Goal: Check status: Check status

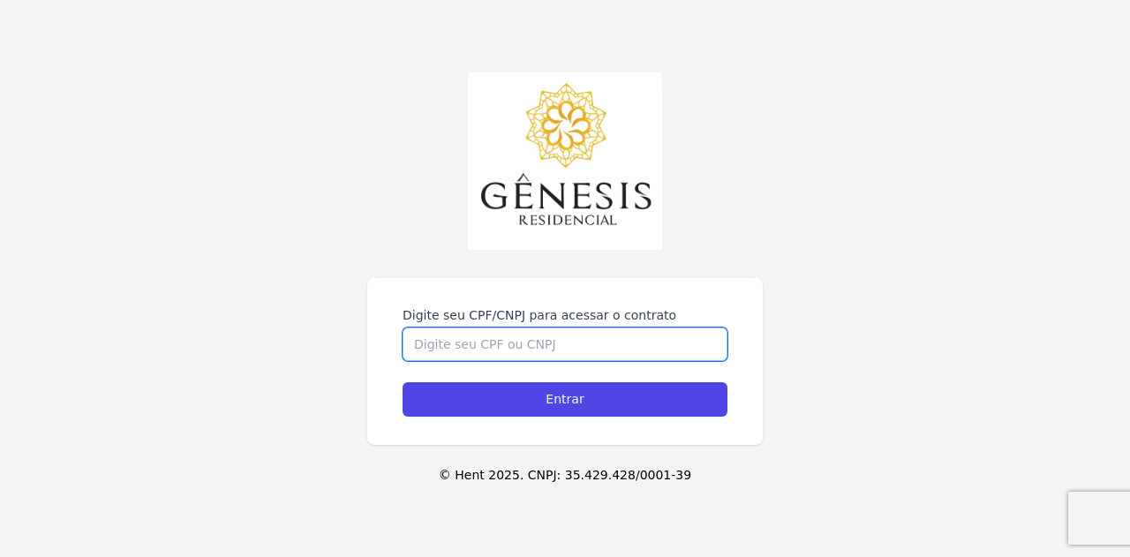
click at [537, 350] on input "Digite seu CPF/CNPJ para acessar o contrato" at bounding box center [565, 345] width 325 height 34
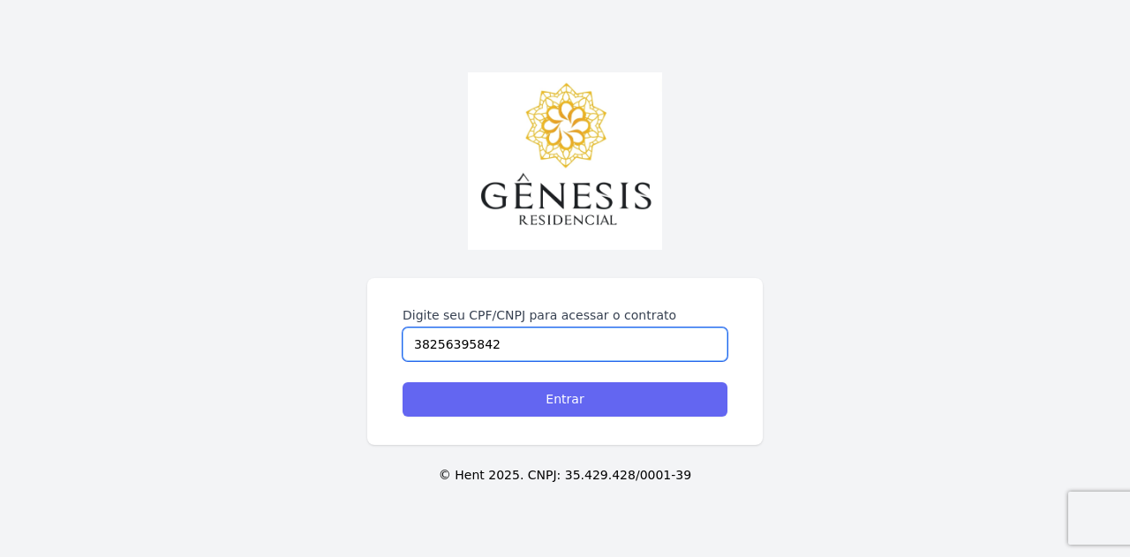
type input "38256395842"
click at [538, 399] on input "Entrar" at bounding box center [565, 399] width 325 height 34
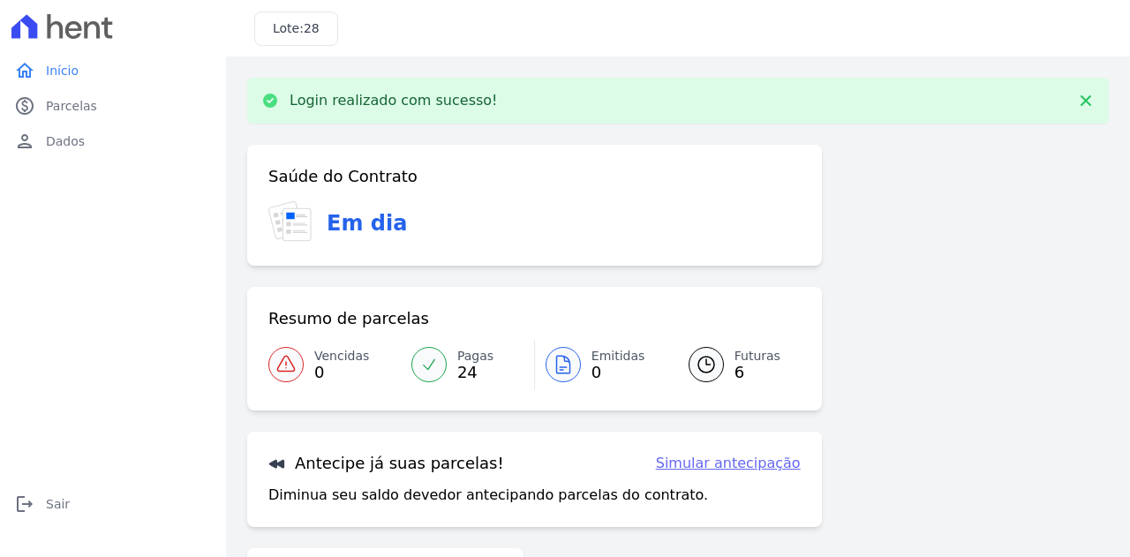
click at [745, 358] on span "Futuras" at bounding box center [757, 356] width 46 height 19
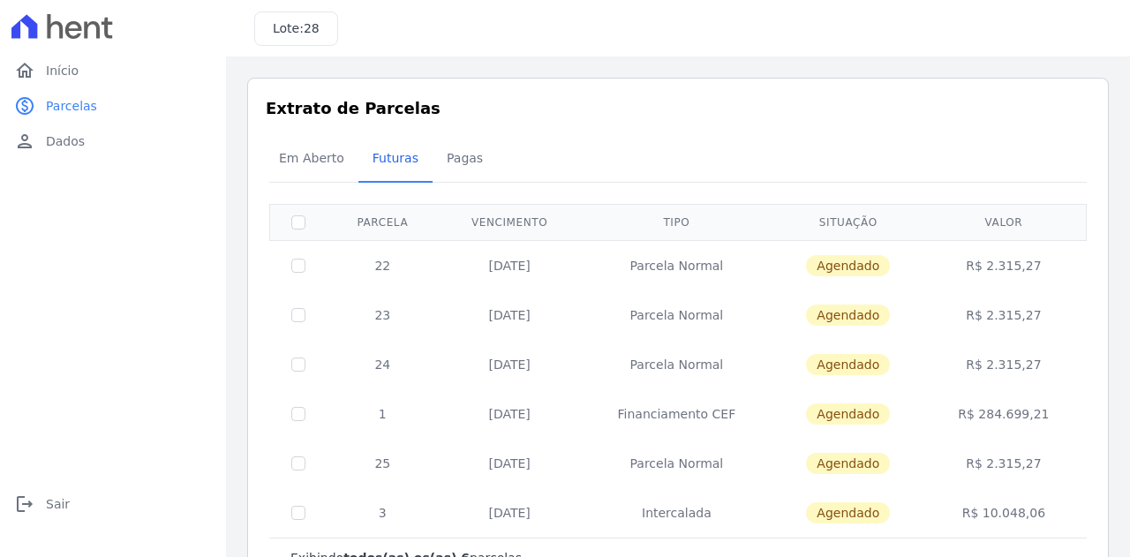
scroll to position [57, 0]
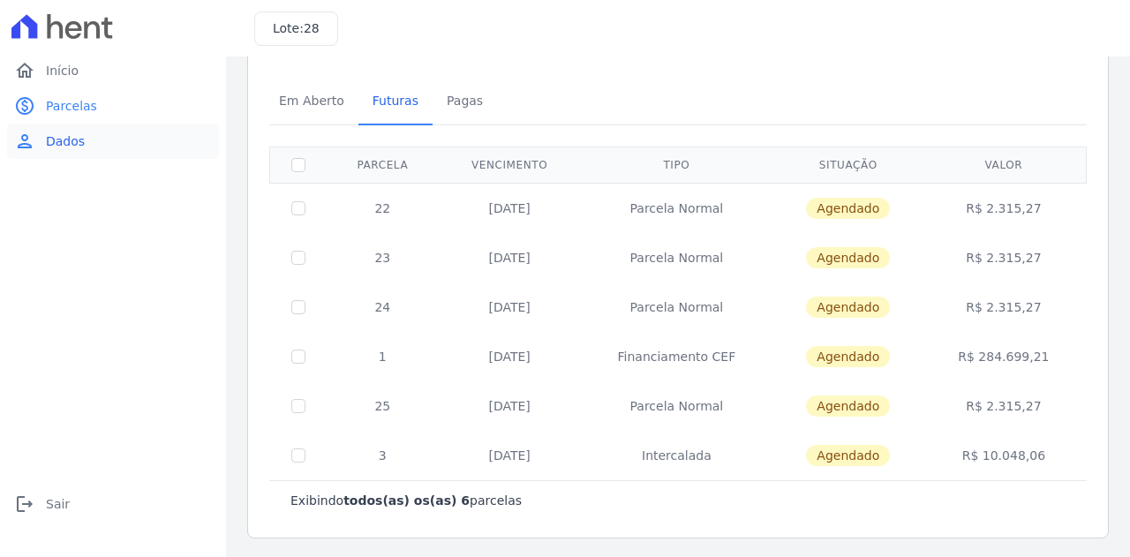
click at [66, 139] on span "Dados" at bounding box center [65, 141] width 39 height 18
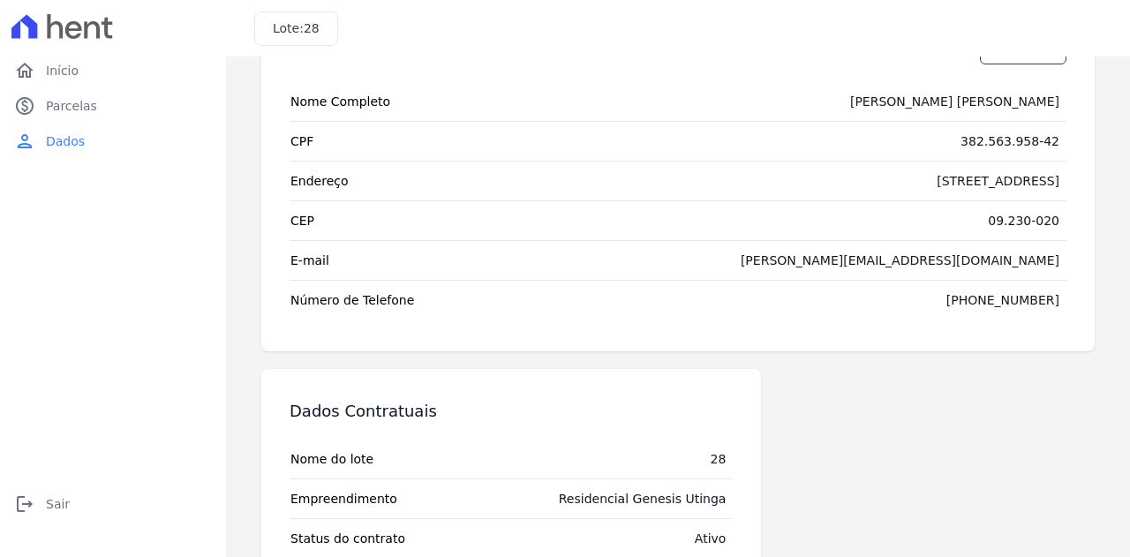
scroll to position [165, 0]
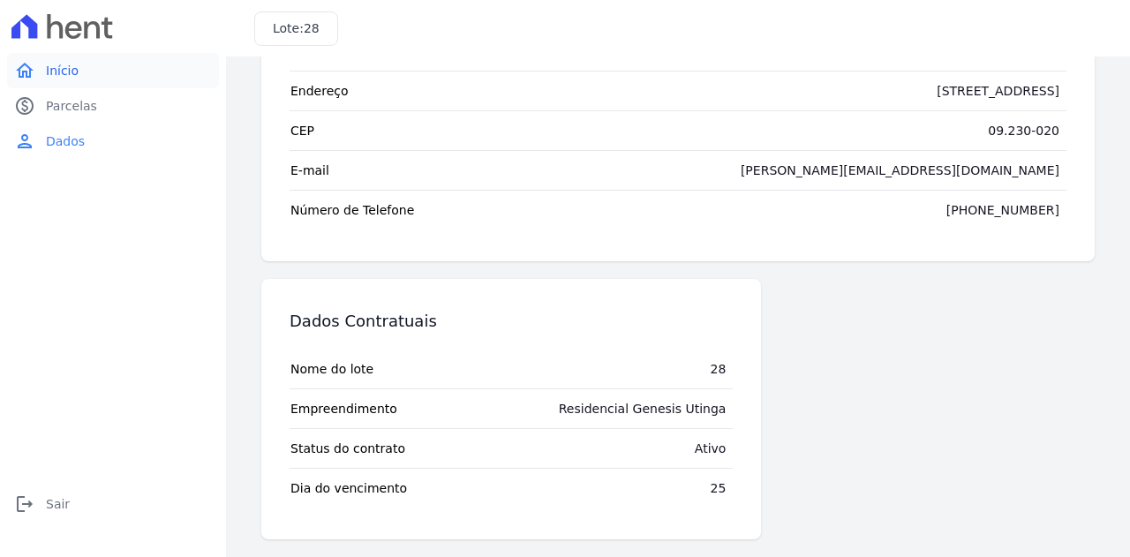
click at [55, 68] on span "Início" at bounding box center [62, 71] width 33 height 18
